Goal: Task Accomplishment & Management: Use online tool/utility

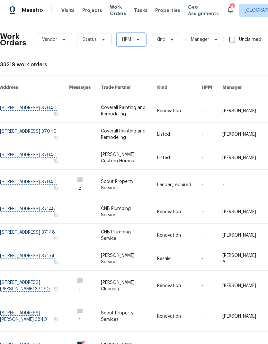
click at [133, 40] on span at bounding box center [136, 39] width 7 height 5
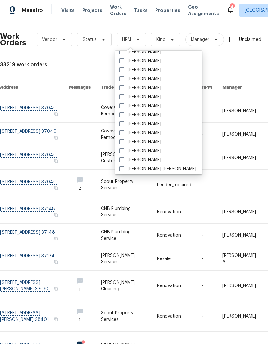
scroll to position [67, 0]
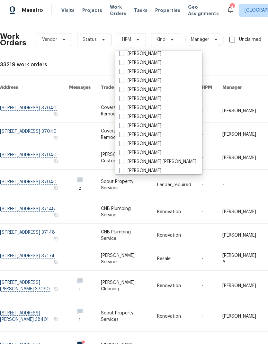
click at [142, 107] on label "[PERSON_NAME]" at bounding box center [140, 107] width 42 height 6
click at [123, 107] on input "[PERSON_NAME]" at bounding box center [121, 106] width 4 height 4
checkbox input "true"
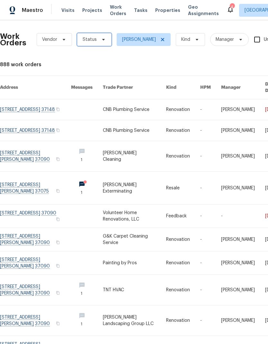
click at [97, 33] on span "Status" at bounding box center [94, 39] width 34 height 13
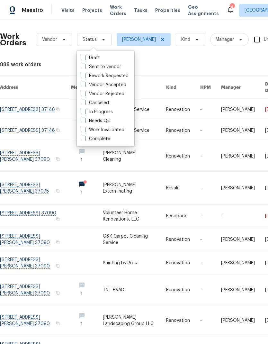
click at [83, 119] on span at bounding box center [83, 120] width 5 height 5
click at [83, 119] on input "Needs QC" at bounding box center [83, 120] width 4 height 4
checkbox input "true"
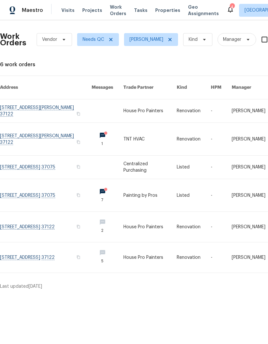
click at [142, 104] on link at bounding box center [149, 110] width 53 height 23
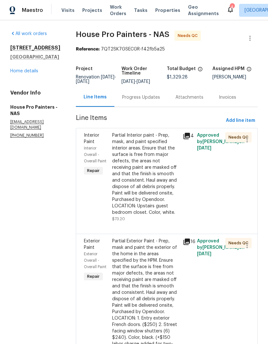
click at [24, 69] on link "Home details" at bounding box center [24, 71] width 28 height 4
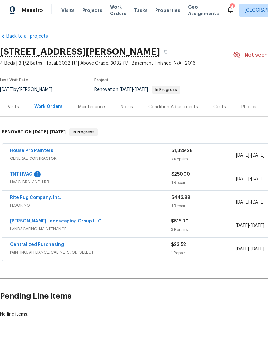
click at [246, 101] on div "Photos" at bounding box center [249, 106] width 31 height 19
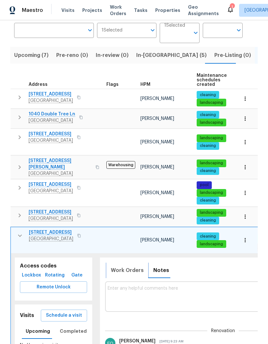
click at [125, 266] on span "Work Orders" at bounding box center [127, 270] width 33 height 9
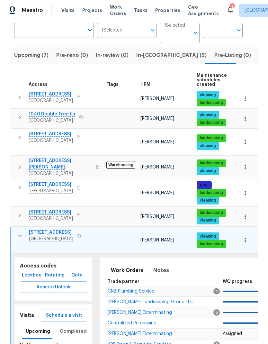
click at [116, 310] on span "[PERSON_NAME] Exterminating" at bounding box center [140, 312] width 64 height 4
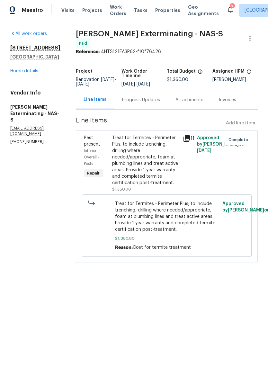
click at [29, 73] on link "Home details" at bounding box center [24, 71] width 28 height 4
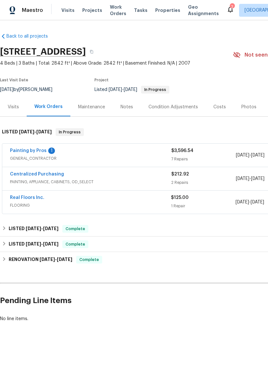
click at [242, 106] on div "Photos" at bounding box center [248, 107] width 15 height 6
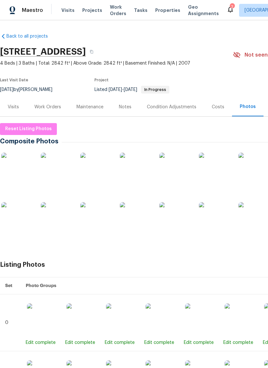
click at [19, 216] on img at bounding box center [17, 218] width 32 height 32
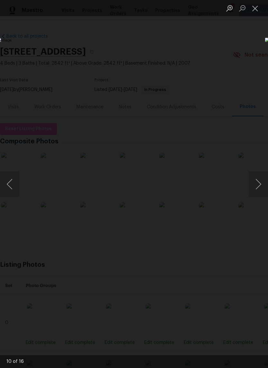
click at [256, 8] on button "Close lightbox" at bounding box center [255, 8] width 13 height 11
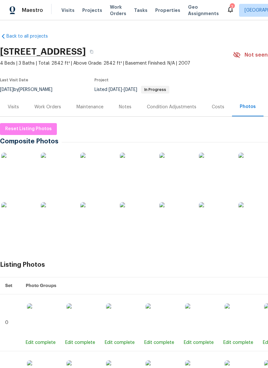
click at [140, 213] on img at bounding box center [136, 218] width 32 height 32
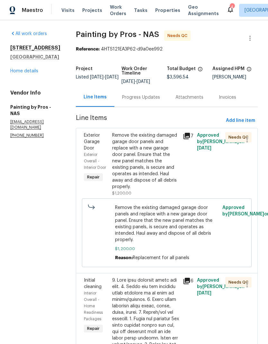
click at [24, 69] on link "Home details" at bounding box center [24, 71] width 28 height 4
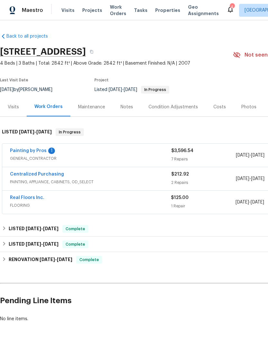
click at [124, 155] on span "GENERAL_CONTRACTOR" at bounding box center [90, 158] width 161 height 6
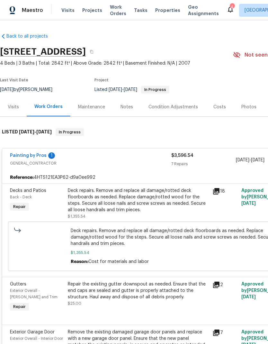
click at [109, 204] on div "Deck repairs. Remove and replace all damage/rotted deck floorboards as needed. …" at bounding box center [138, 200] width 141 height 26
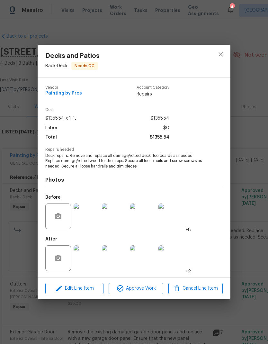
click at [76, 260] on img at bounding box center [87, 258] width 26 height 26
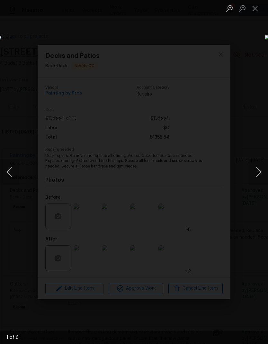
click at [255, 175] on button "Next image" at bounding box center [258, 172] width 19 height 26
click at [255, 176] on button "Next image" at bounding box center [258, 172] width 19 height 26
click at [258, 5] on button "Close lightbox" at bounding box center [255, 8] width 13 height 11
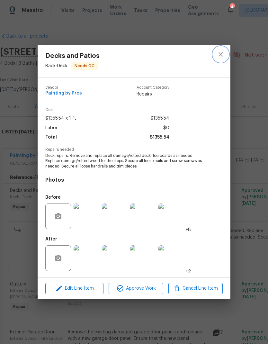
click at [221, 49] on button "close" at bounding box center [220, 54] width 15 height 15
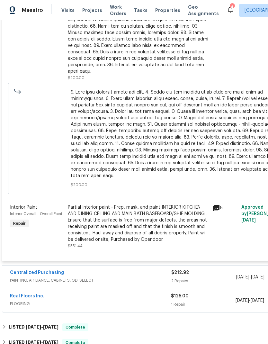
scroll to position [597, 0]
click at [84, 216] on div "Partial Interior paint - Prep, mask, and paint INTERIOR KITCHEN AND DINING CEIL…" at bounding box center [138, 223] width 141 height 39
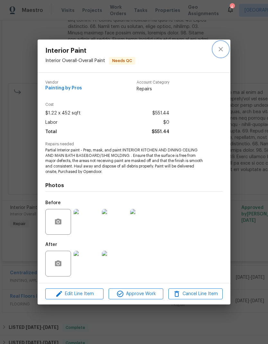
click at [220, 47] on icon "close" at bounding box center [221, 49] width 8 height 8
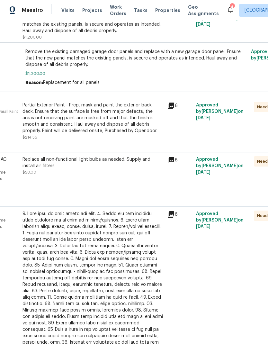
scroll to position [309, 48]
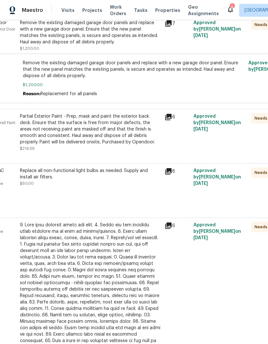
click at [57, 131] on div "Partial Exterior Paint - Prep, mask and paint the exterior back deck. Ensure th…" at bounding box center [90, 129] width 141 height 32
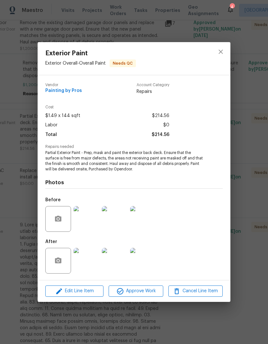
click at [85, 259] on img at bounding box center [87, 261] width 26 height 26
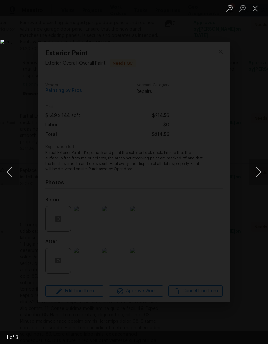
click at [255, 13] on button "Close lightbox" at bounding box center [255, 8] width 13 height 11
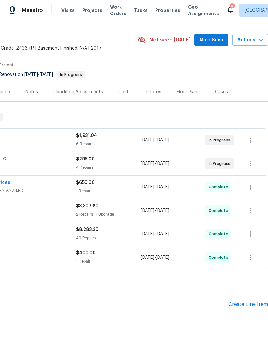
scroll to position [15, 95]
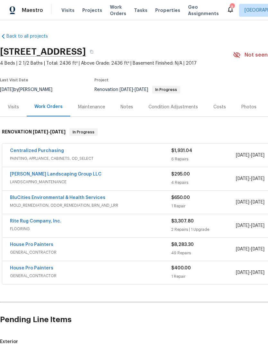
scroll to position [26, 0]
checkbox input "true"
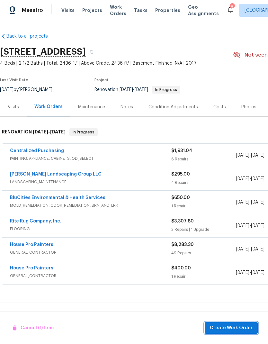
click at [225, 330] on span "Create Work Order" at bounding box center [231, 328] width 43 height 8
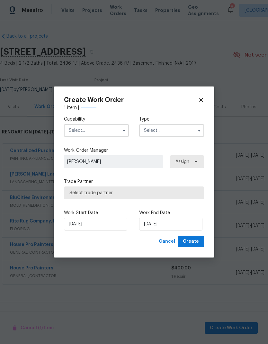
click at [87, 129] on input "text" at bounding box center [96, 130] width 65 height 13
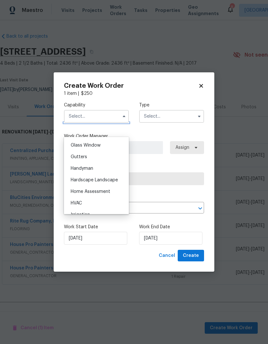
scroll to position [343, 0]
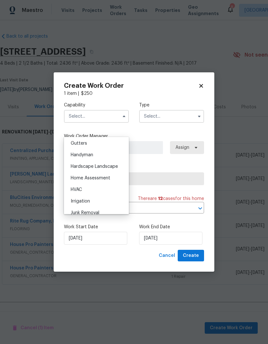
click at [72, 188] on span "HVAC" at bounding box center [76, 189] width 11 height 4
type input "HVAC"
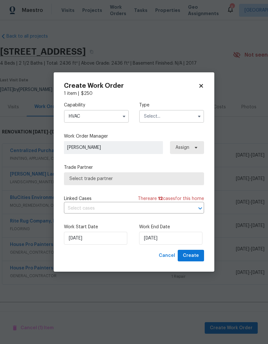
click at [148, 118] on input "text" at bounding box center [171, 116] width 65 height 13
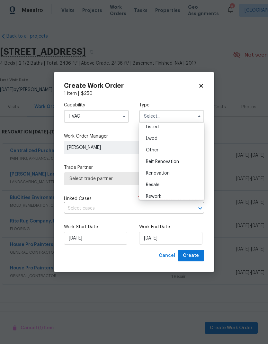
scroll to position [65, 0]
click at [150, 169] on span "Renovation" at bounding box center [158, 169] width 24 height 4
type input "Renovation"
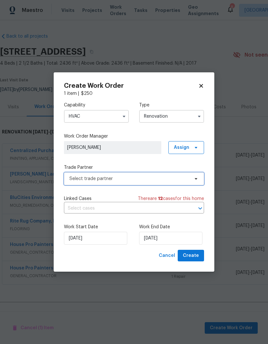
click at [112, 175] on span "Select trade partner" at bounding box center [129, 178] width 120 height 6
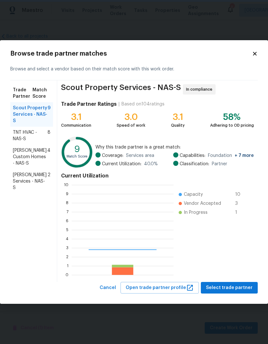
scroll to position [90, 102]
click at [12, 131] on div "TNT HVAC - NAS-S 8" at bounding box center [31, 136] width 43 height 18
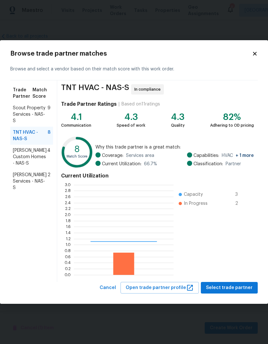
scroll to position [90, 100]
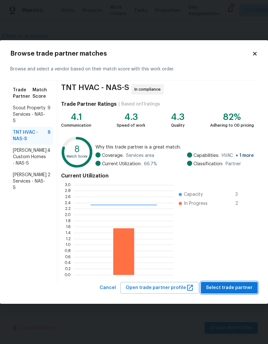
click at [226, 283] on button "Select trade partner" at bounding box center [229, 288] width 57 height 12
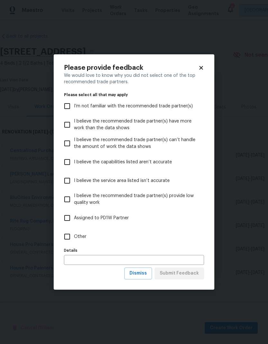
click at [62, 236] on input "Other" at bounding box center [66, 236] width 13 height 13
checkbox input "true"
click at [175, 275] on span "Submit Feedback" at bounding box center [179, 273] width 39 height 8
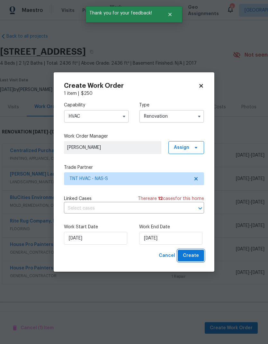
click at [184, 256] on span "Create" at bounding box center [191, 256] width 16 height 8
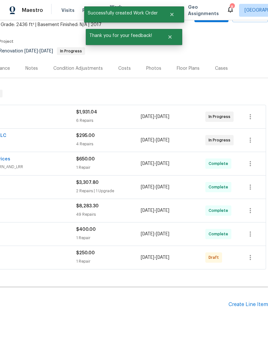
scroll to position [38, 95]
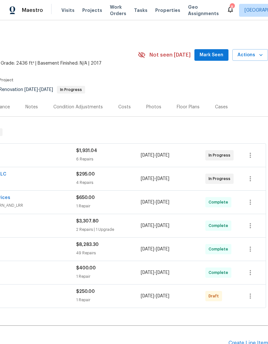
scroll to position [0, 95]
click at [249, 295] on icon "button" at bounding box center [250, 296] width 8 height 8
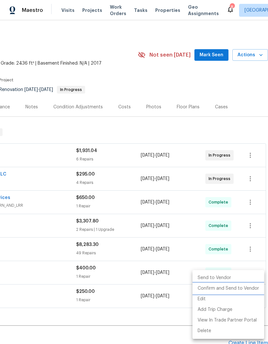
click at [221, 288] on li "Confirm and Send to Vendor" at bounding box center [229, 288] width 72 height 11
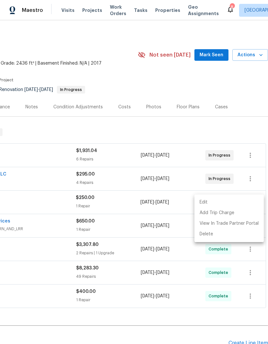
click at [139, 72] on div at bounding box center [134, 172] width 268 height 344
